Goal: Information Seeking & Learning: Learn about a topic

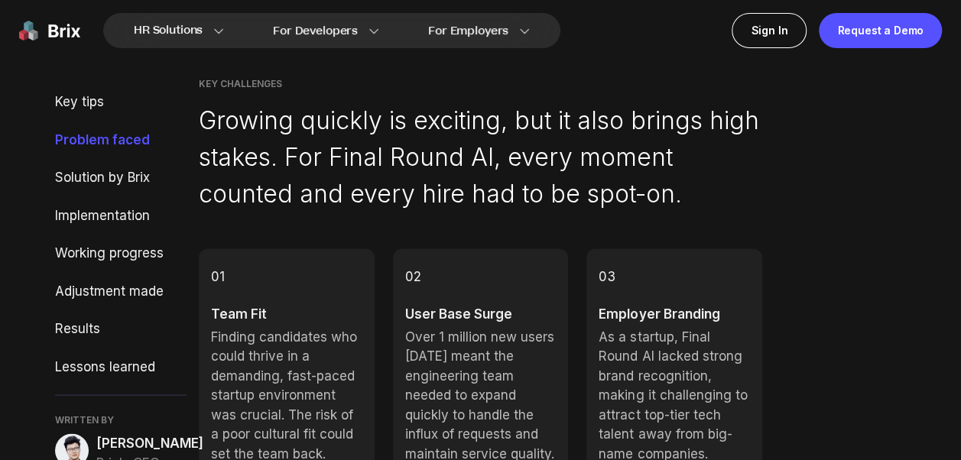
scroll to position [1453, 0]
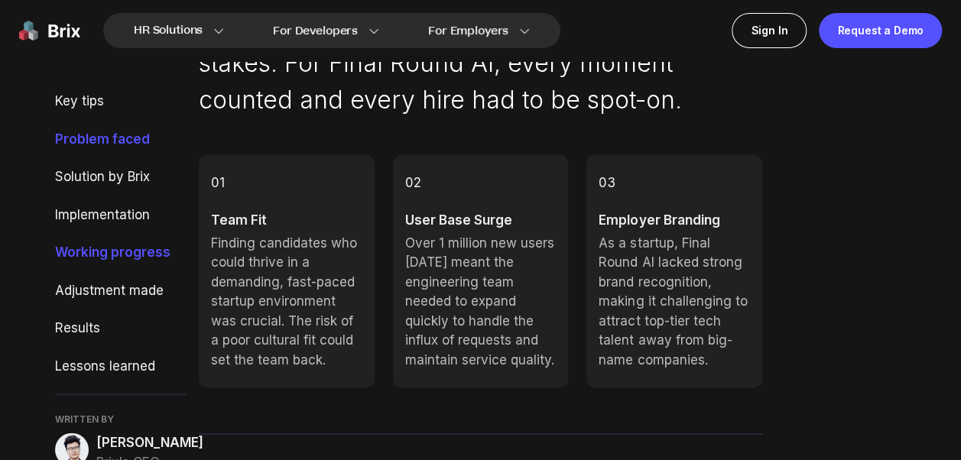
click at [95, 252] on div "Working progress" at bounding box center [121, 253] width 132 height 20
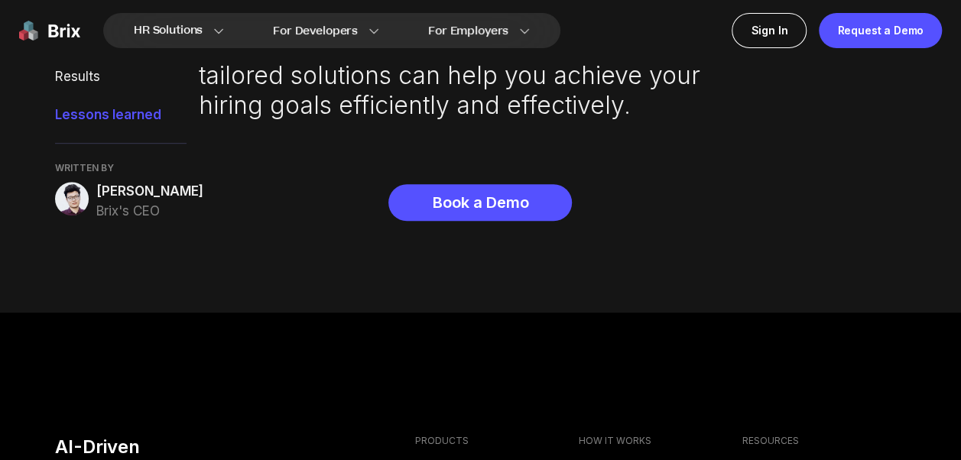
scroll to position [6528, 0]
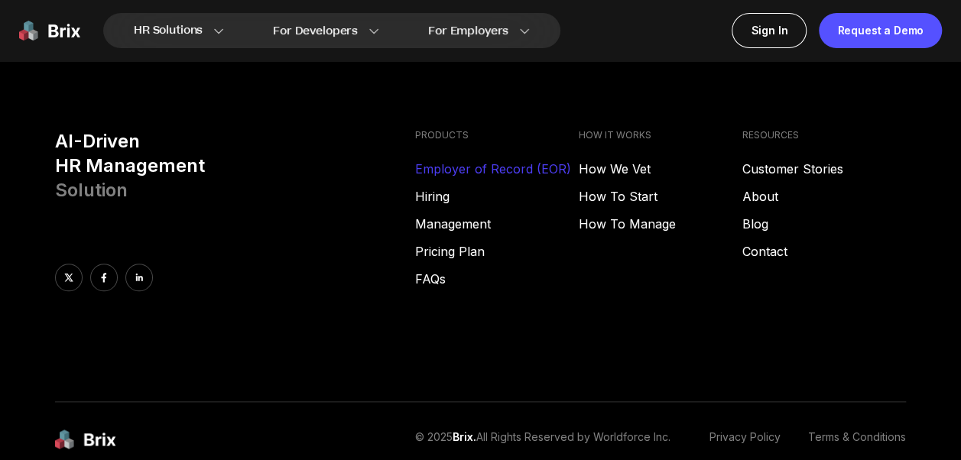
click at [461, 178] on link "Employer of Record (EOR)" at bounding box center [496, 169] width 164 height 18
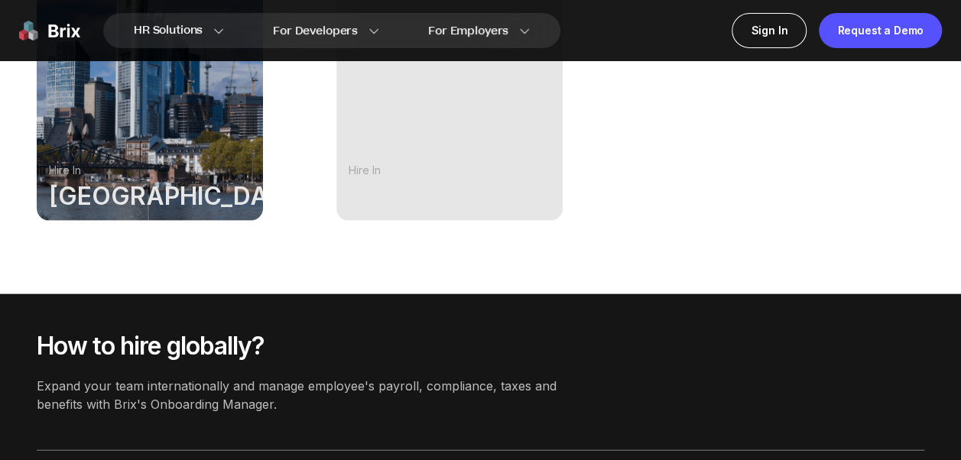
scroll to position [1300, 0]
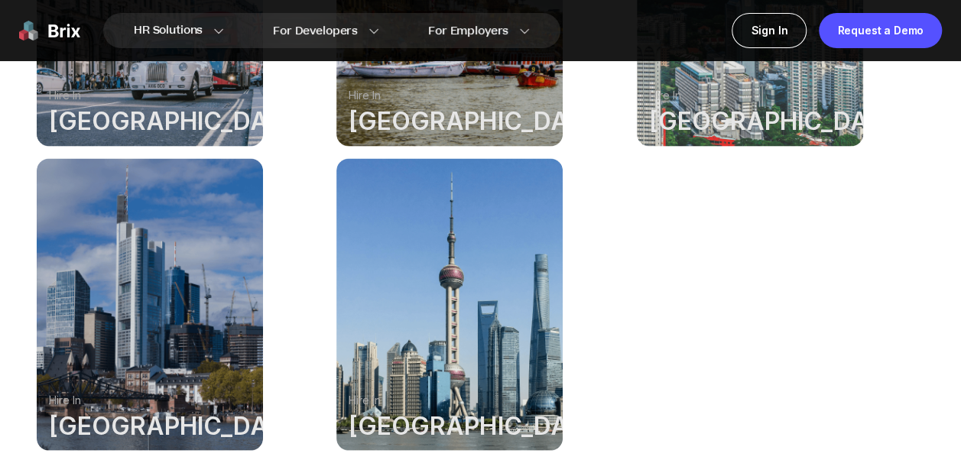
click at [399, 277] on div at bounding box center [449, 304] width 226 height 292
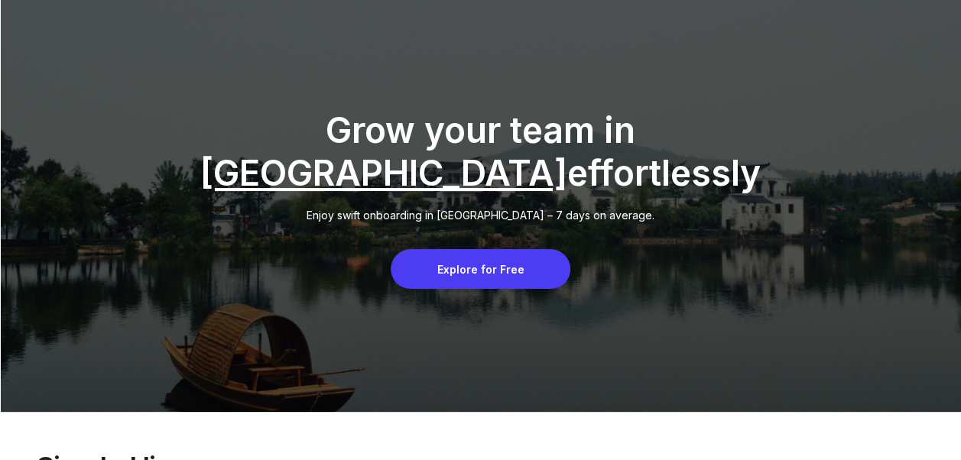
click at [517, 269] on div "Explore for Free" at bounding box center [481, 269] width 180 height 40
